Goal: Task Accomplishment & Management: Use online tool/utility

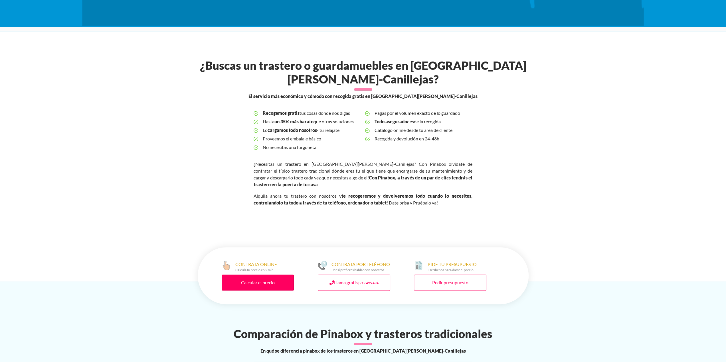
scroll to position [86, 0]
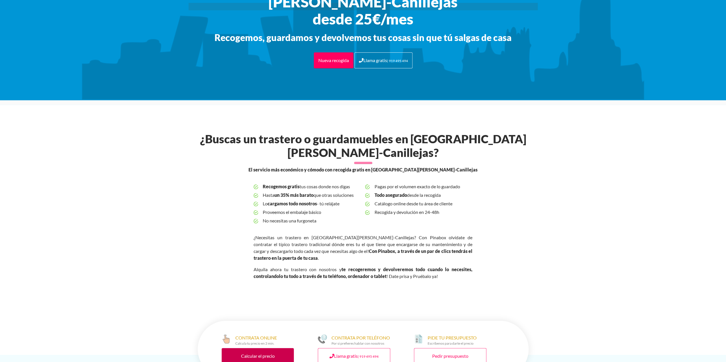
click at [242, 348] on link "Calcular el precio" at bounding box center [258, 356] width 72 height 16
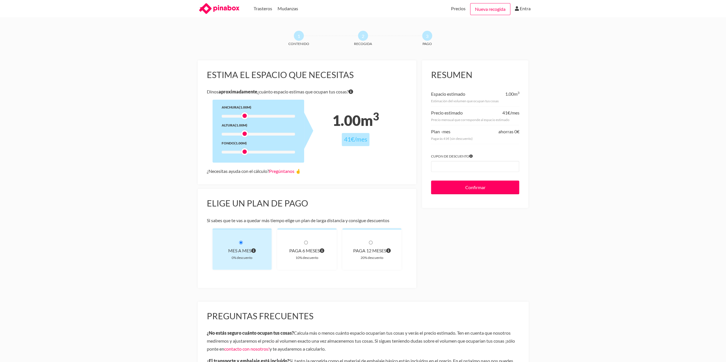
click at [471, 121] on div "Precio mensual que corresponde al espacio estimado" at bounding box center [475, 120] width 88 height 6
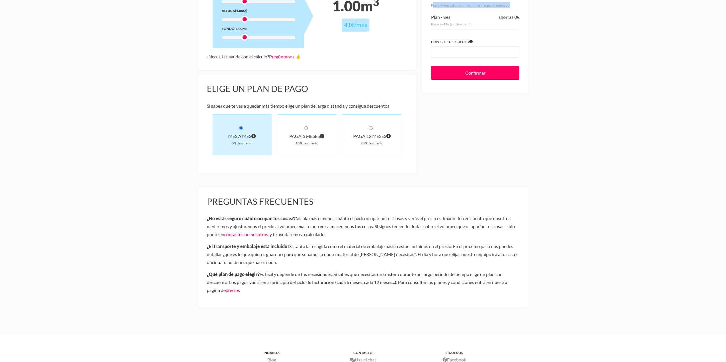
scroll to position [29, 0]
